Goal: Task Accomplishment & Management: Use online tool/utility

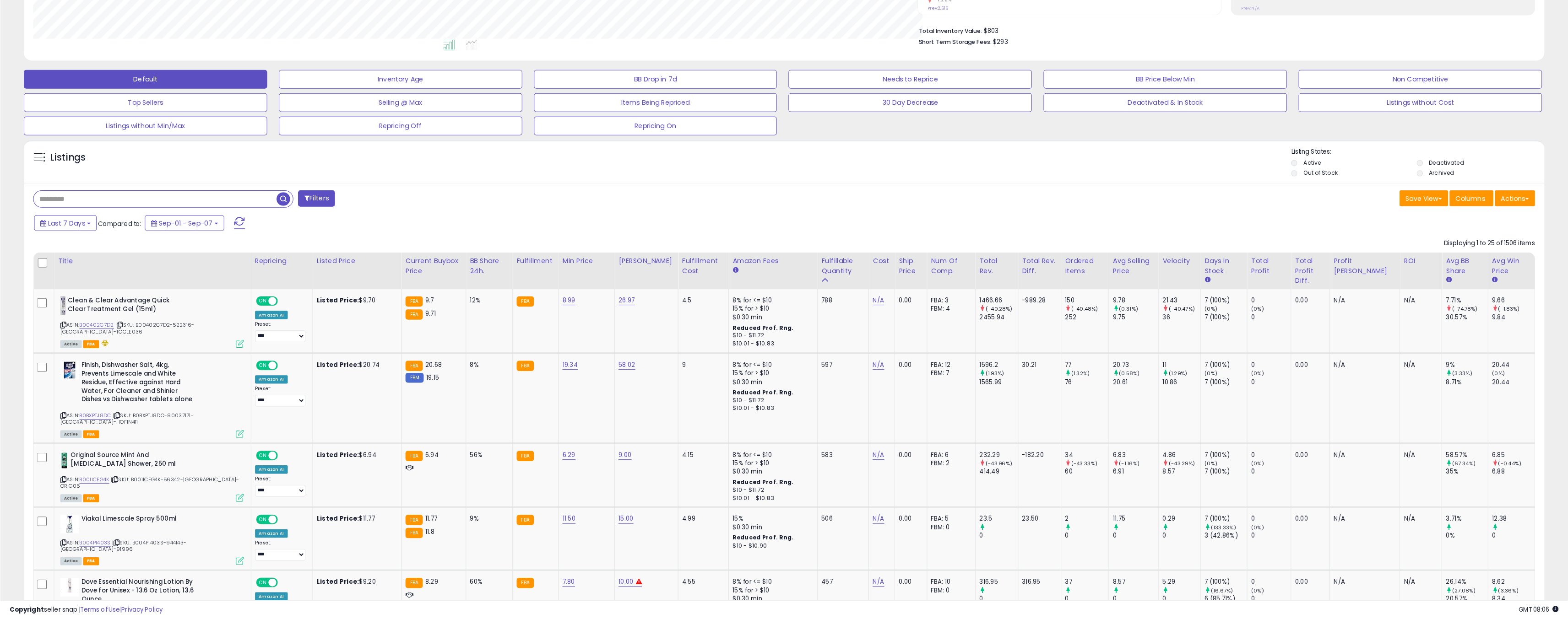
scroll to position [187, 885]
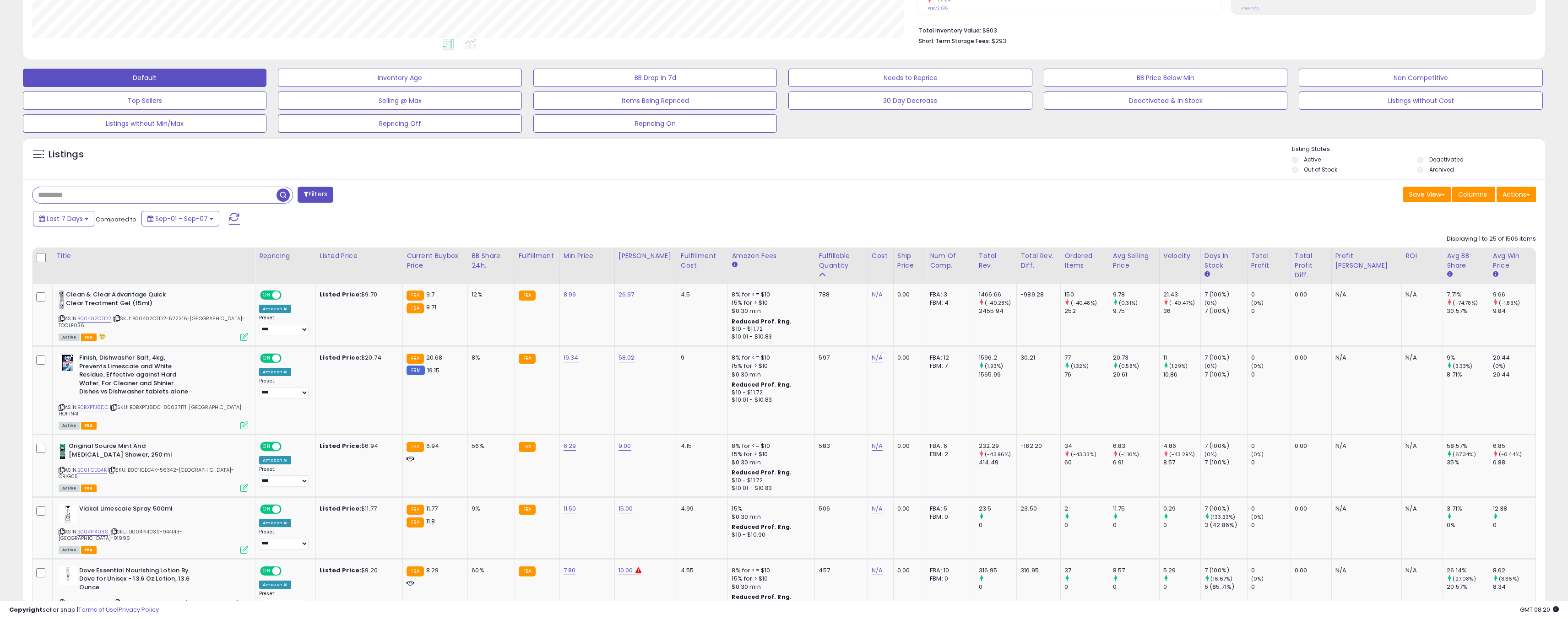
click at [152, 194] on input "text" at bounding box center [153, 195] width 244 height 16
type input "**********"
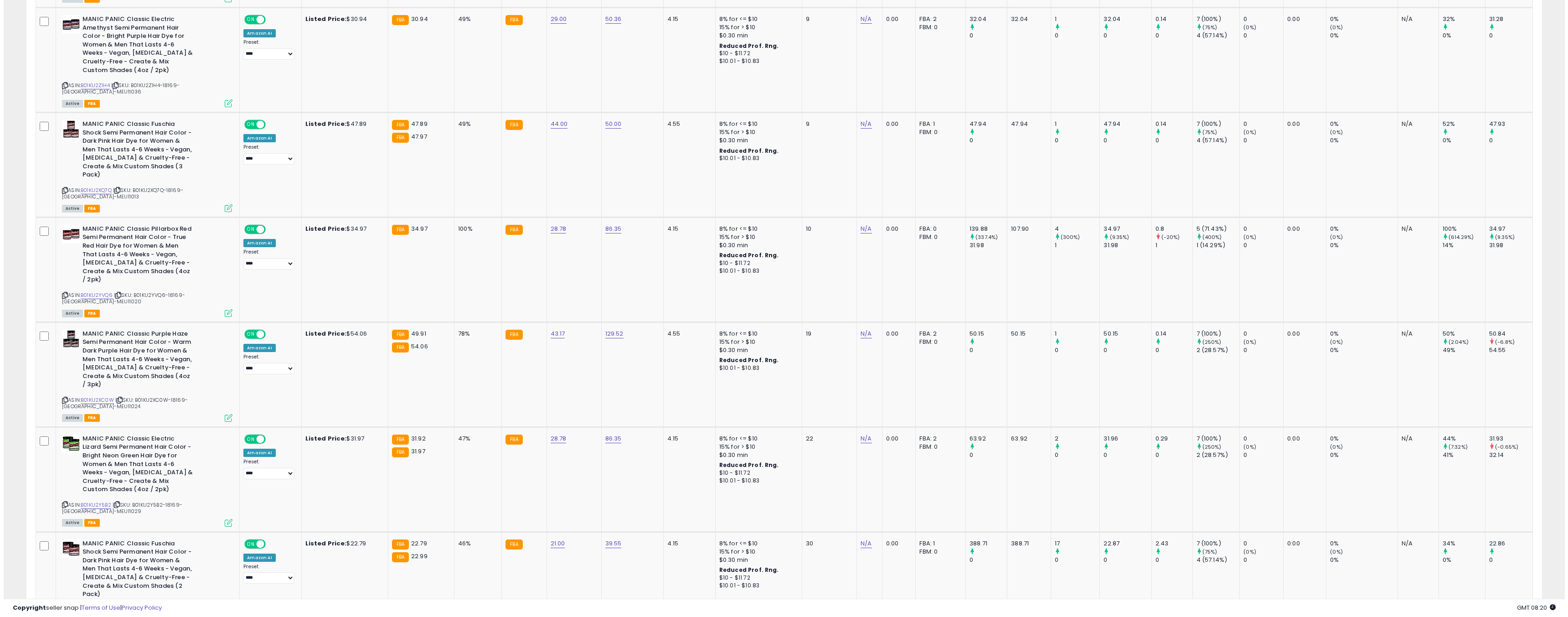
scroll to position [0, 0]
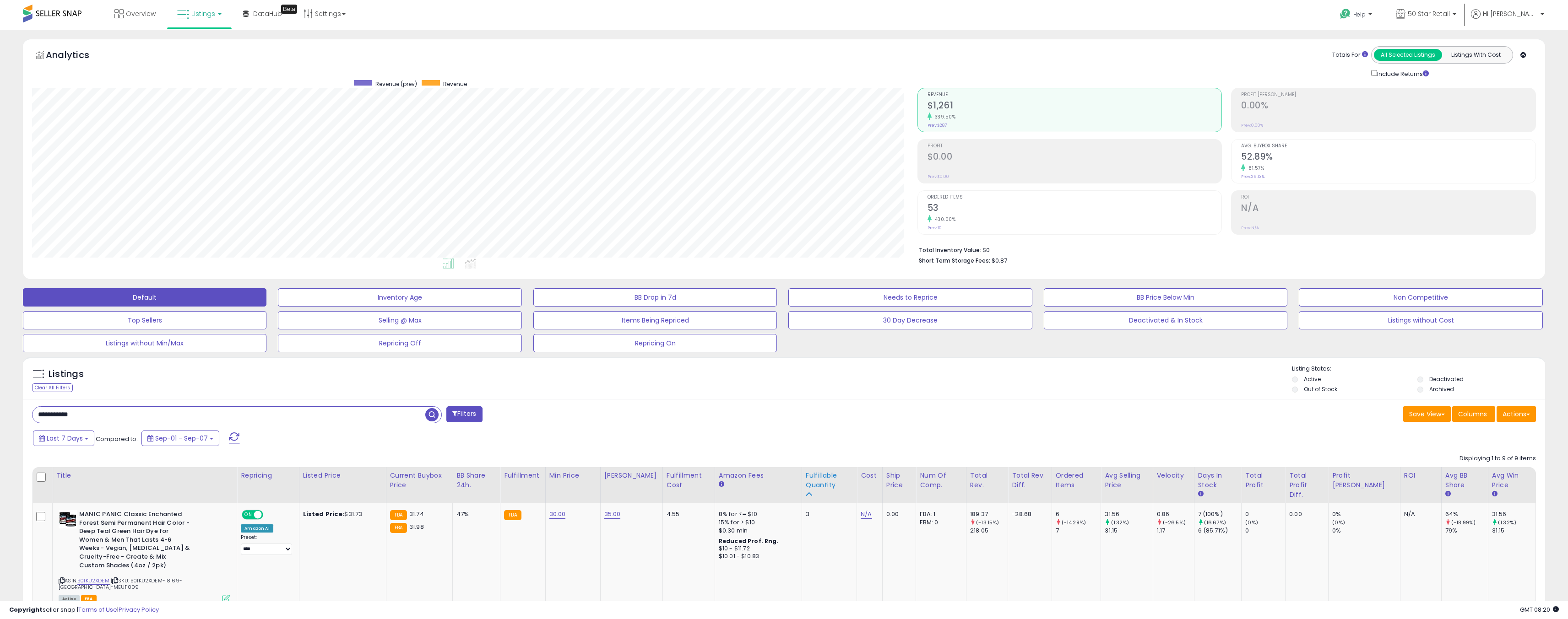
click at [806, 442] on div "Fulfillable Quantity" at bounding box center [829, 481] width 47 height 20
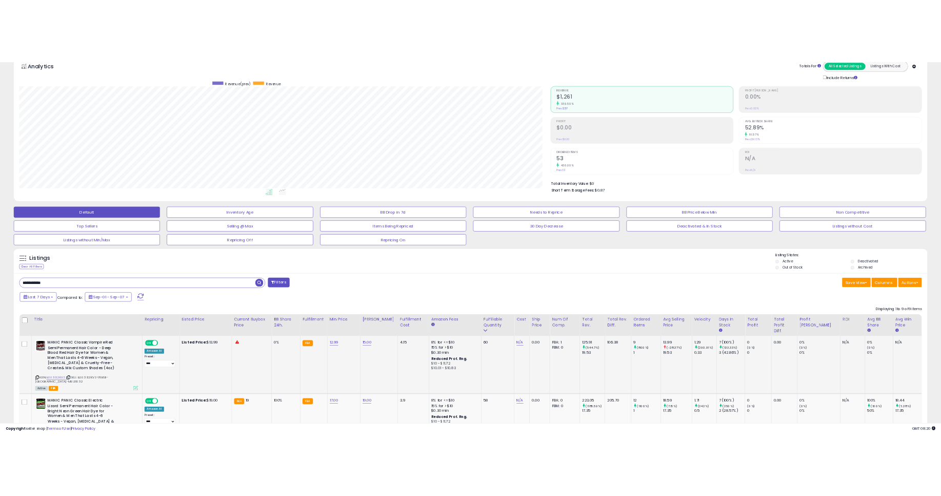
scroll to position [123, 0]
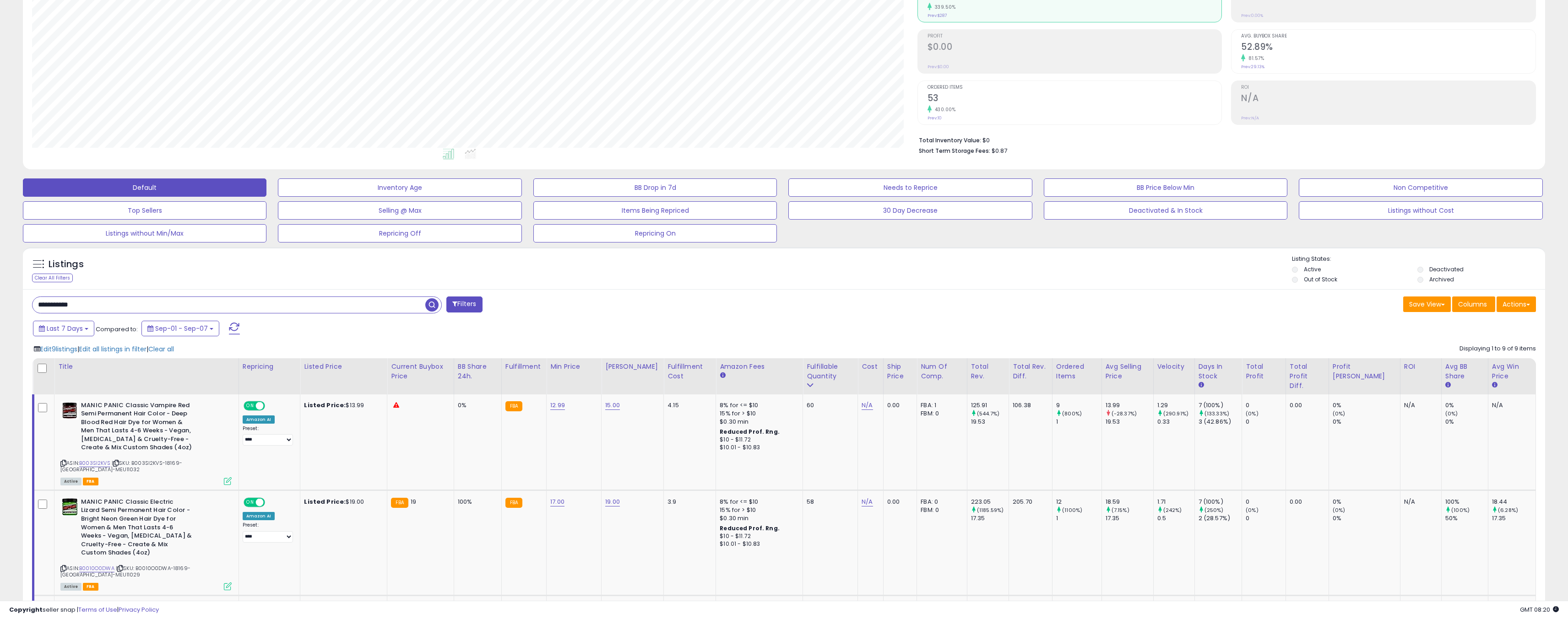
drag, startPoint x: 1523, startPoint y: 320, endPoint x: 1523, endPoint y: 313, distance: 7.0
click at [840, 320] on div "Last 7 Days Compared to: Sep-01 - Sep-07" at bounding box center [783, 329] width 1518 height 21
click at [840, 310] on button "Actions" at bounding box center [1516, 303] width 39 height 15
click at [840, 358] on link "Export Visible Columns" at bounding box center [1479, 363] width 100 height 14
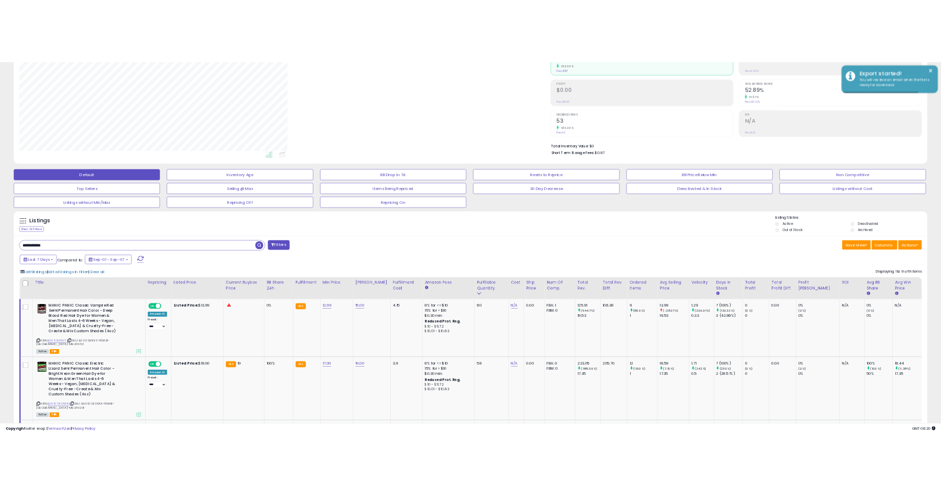
scroll to position [512795, 512489]
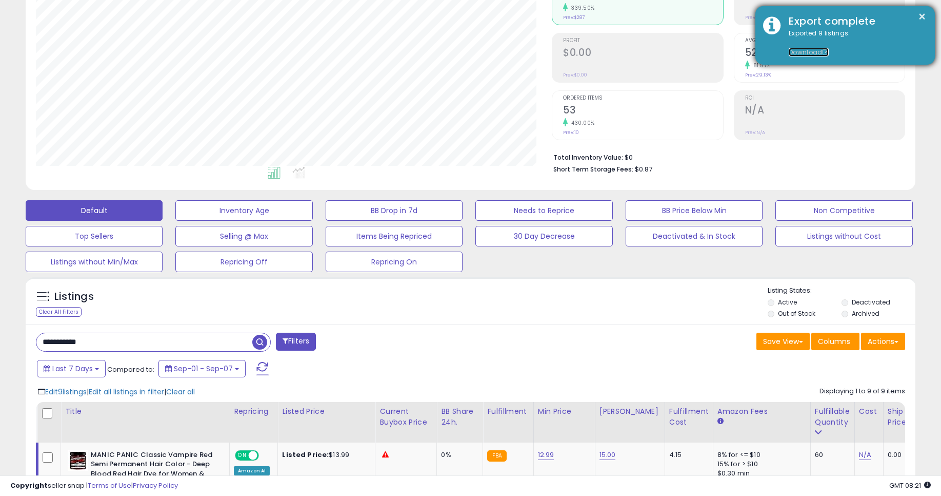
click at [794, 53] on link "Download" at bounding box center [809, 52] width 40 height 9
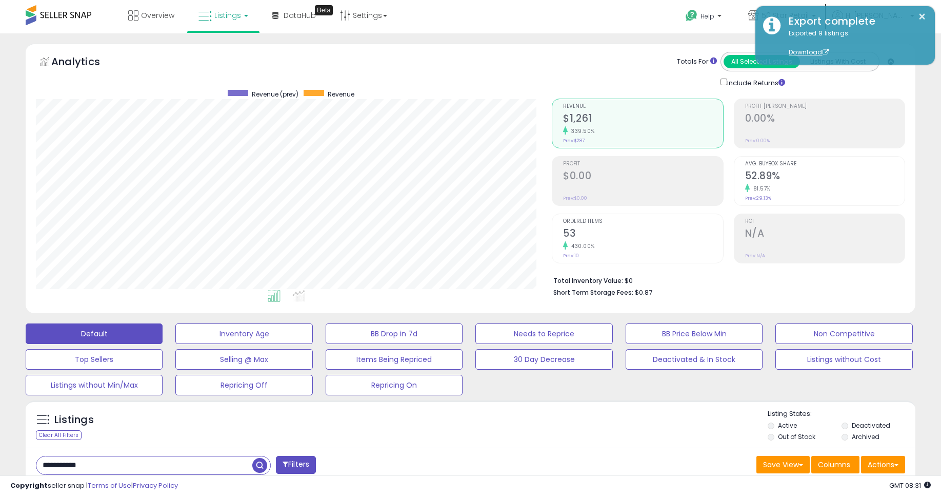
click at [231, 13] on span "Listings" at bounding box center [227, 15] width 27 height 10
click at [241, 46] on icon at bounding box center [231, 50] width 45 height 13
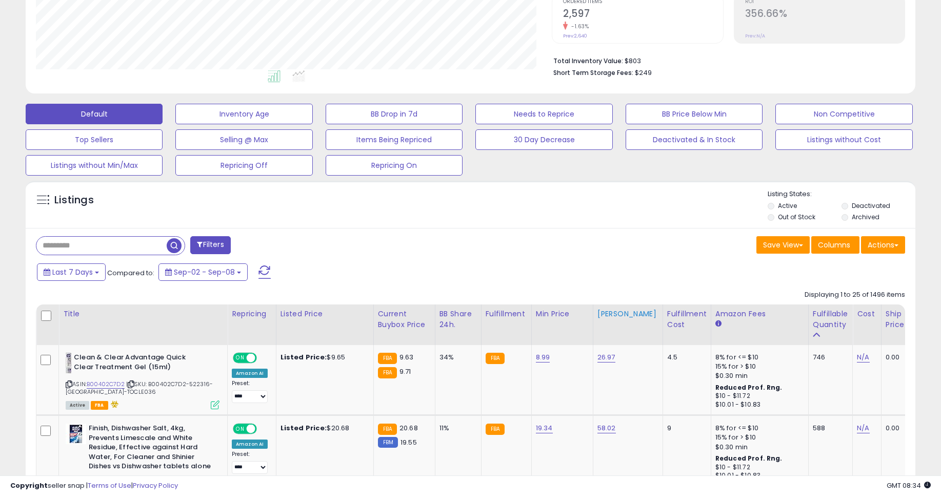
scroll to position [246, 0]
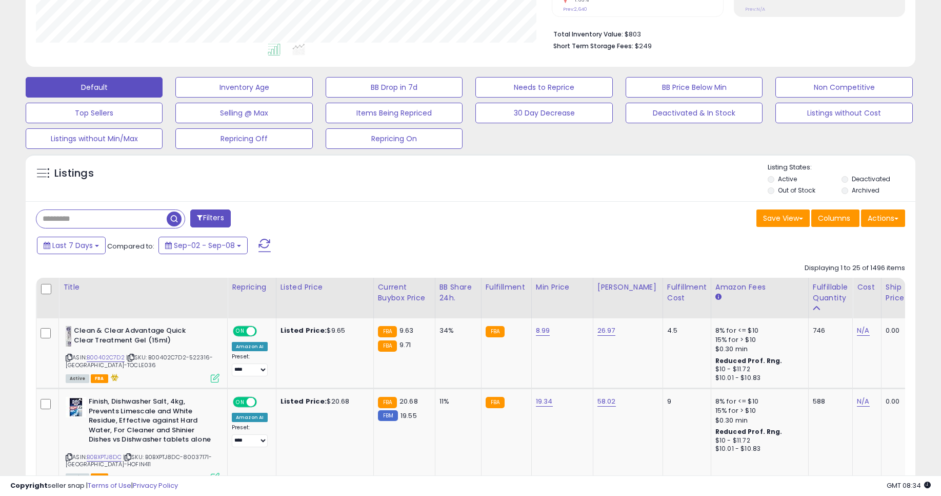
click at [103, 210] on input "text" at bounding box center [101, 219] width 130 height 18
type input "**********"
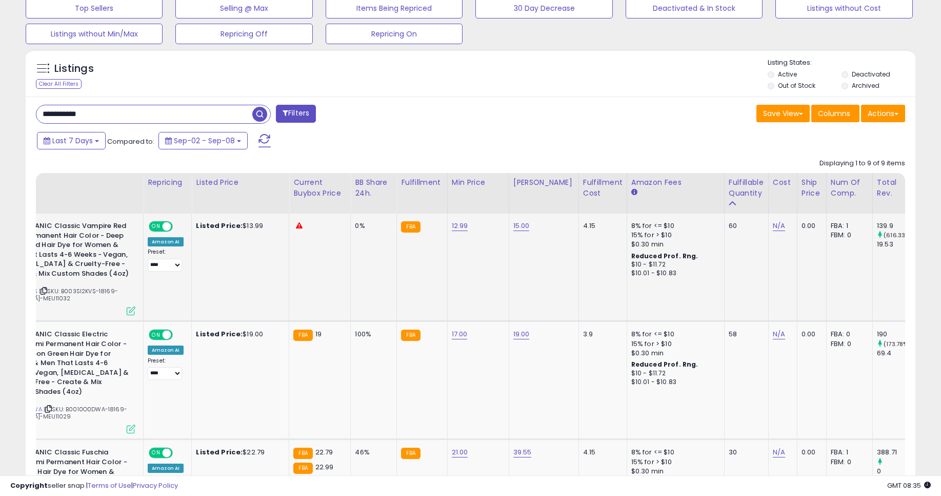
scroll to position [0, 0]
